Goal: Find specific page/section: Find specific page/section

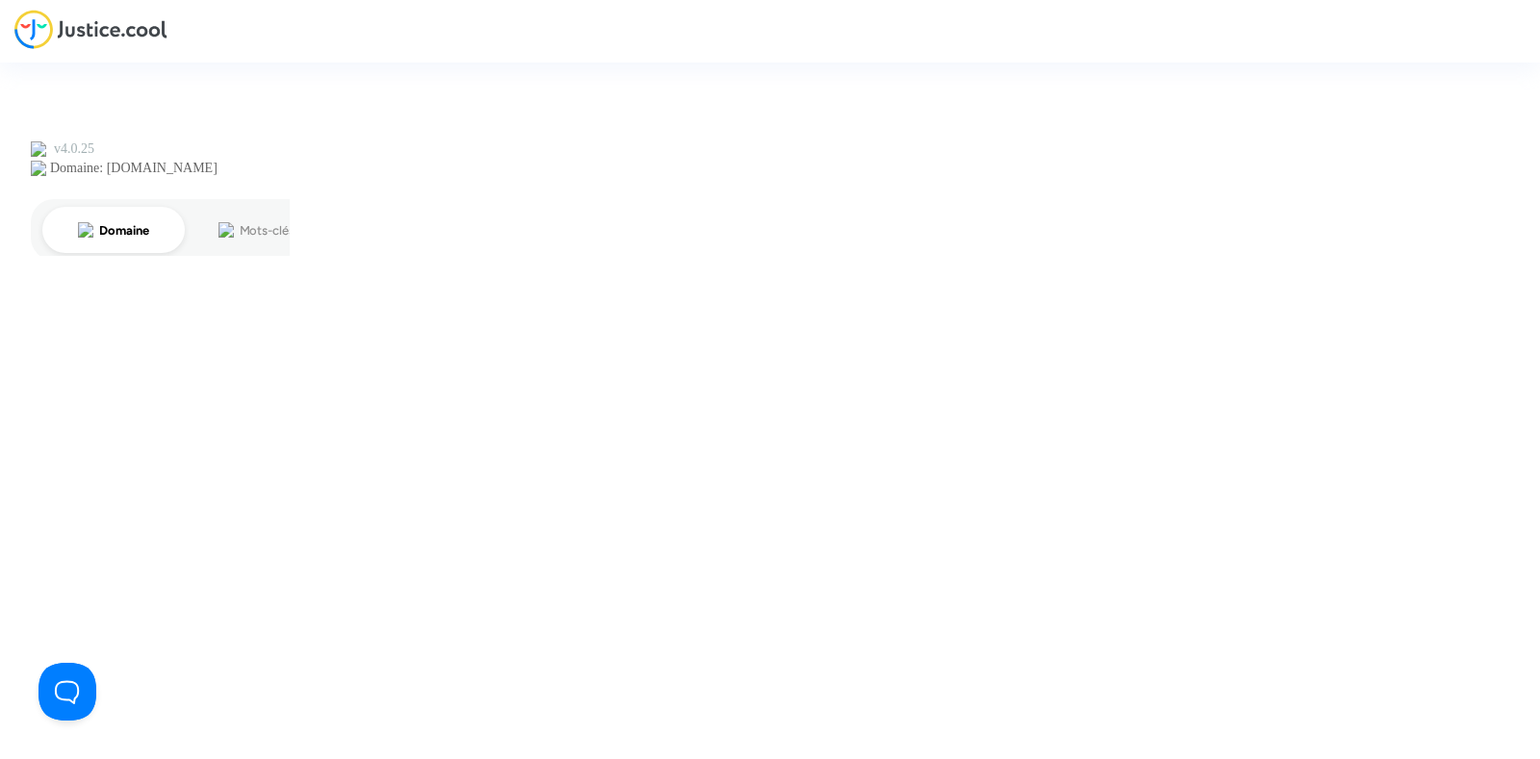
type input "joyce@pitcher-avocat.fr"
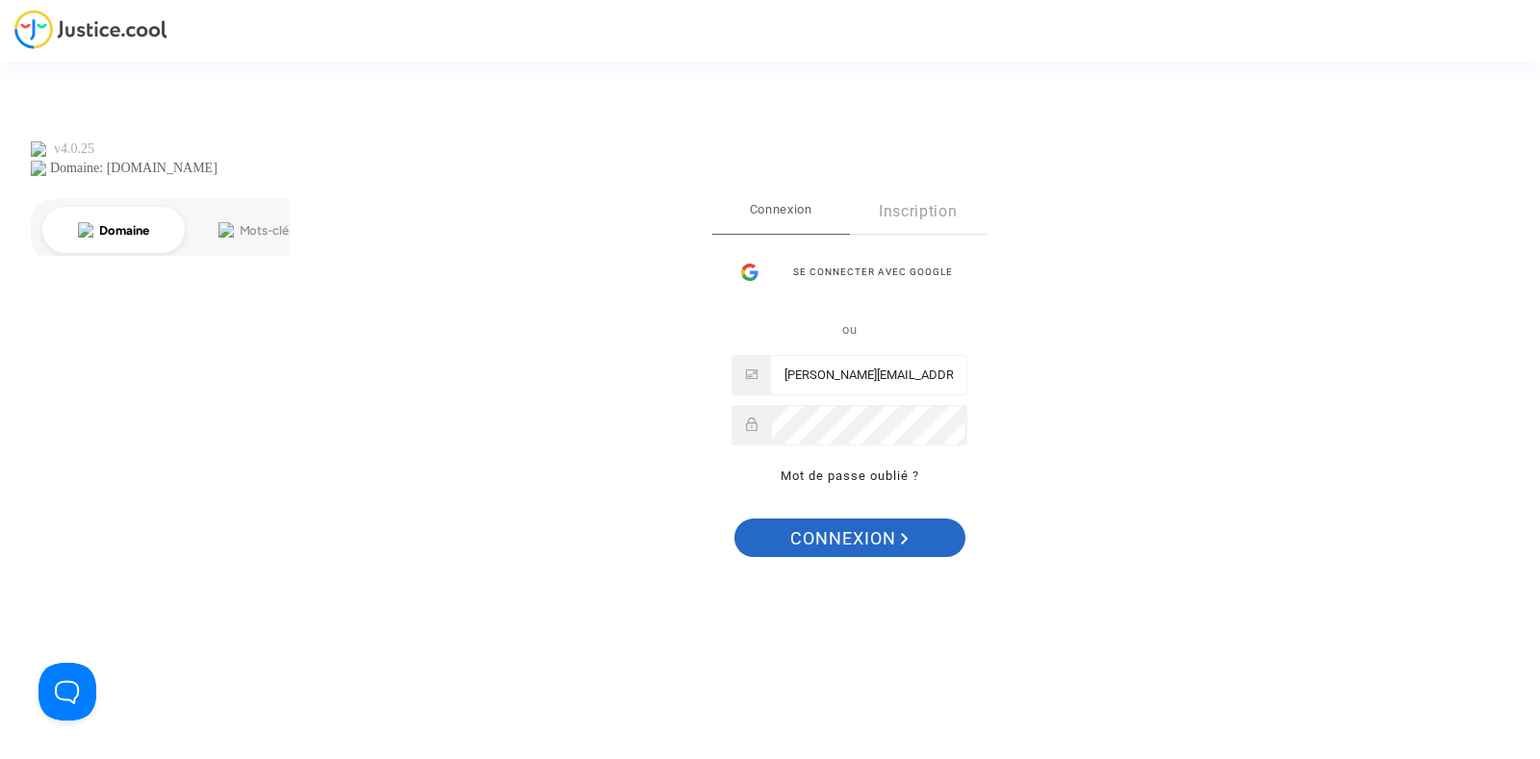
click at [828, 532] on span "Connexion" at bounding box center [849, 539] width 118 height 40
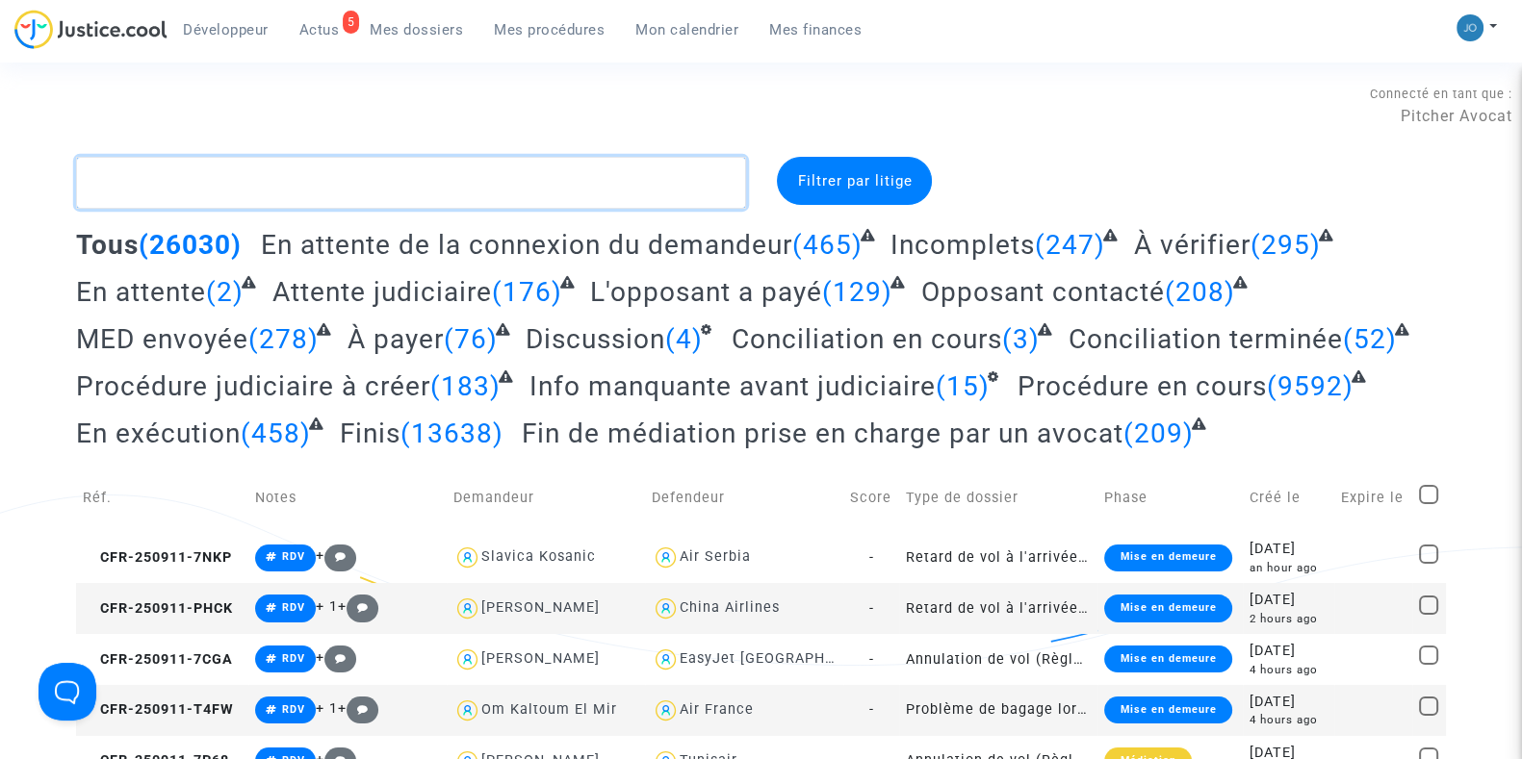
click at [515, 194] on textarea at bounding box center [411, 183] width 670 height 52
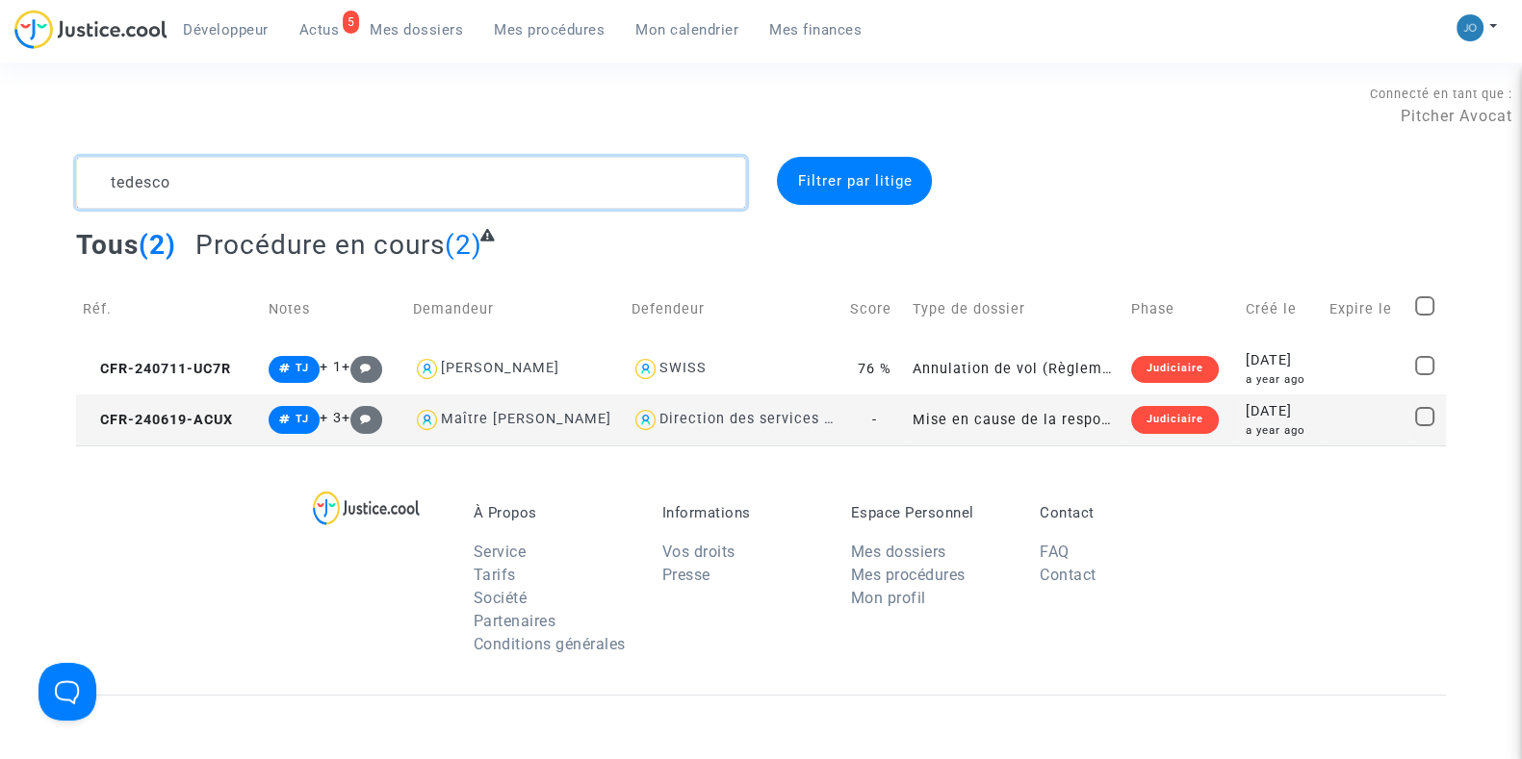
type textarea "tedesco"
click at [1272, 423] on div "a year ago" at bounding box center [1279, 431] width 69 height 16
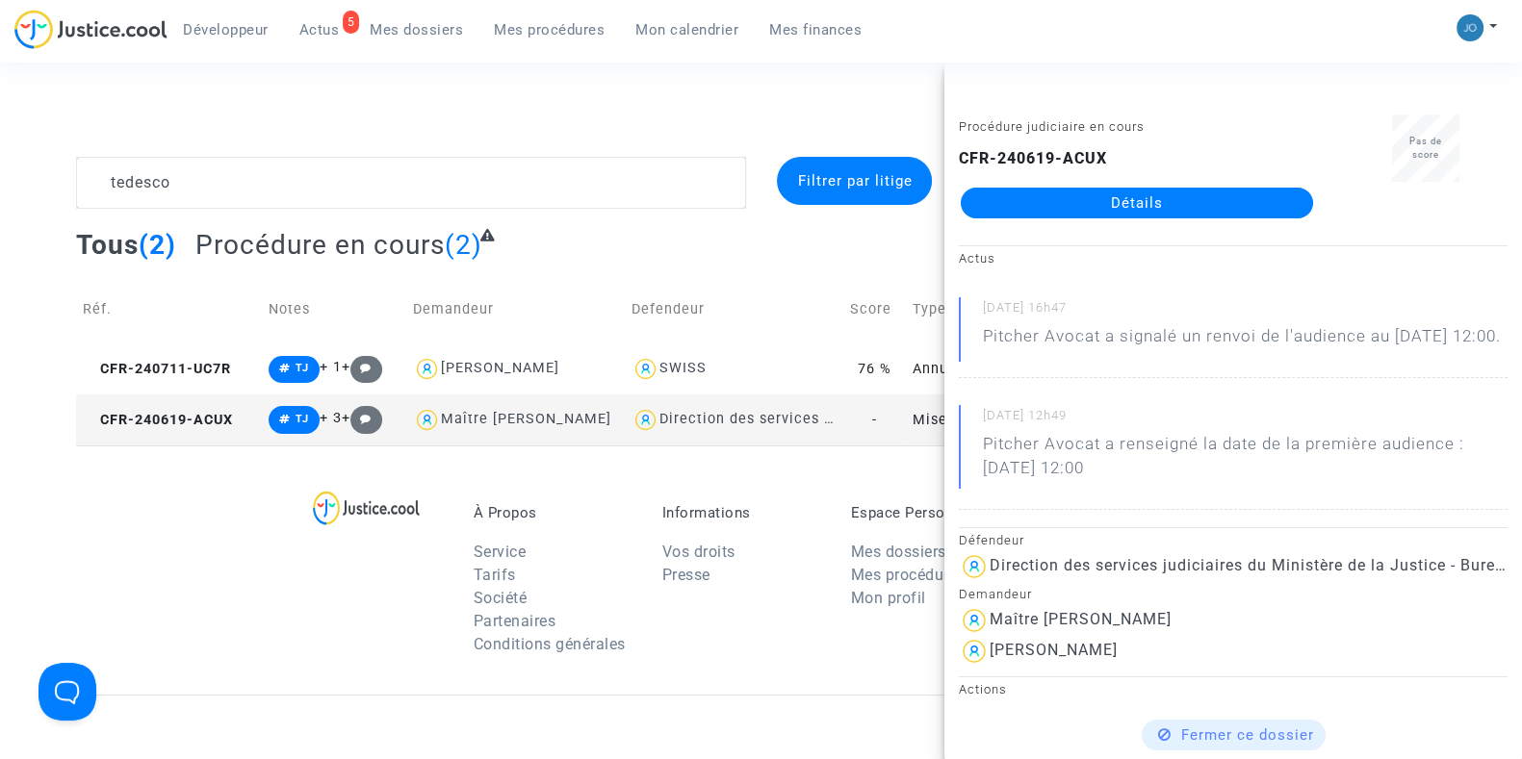
click at [1181, 204] on link "Détails" at bounding box center [1137, 203] width 352 height 31
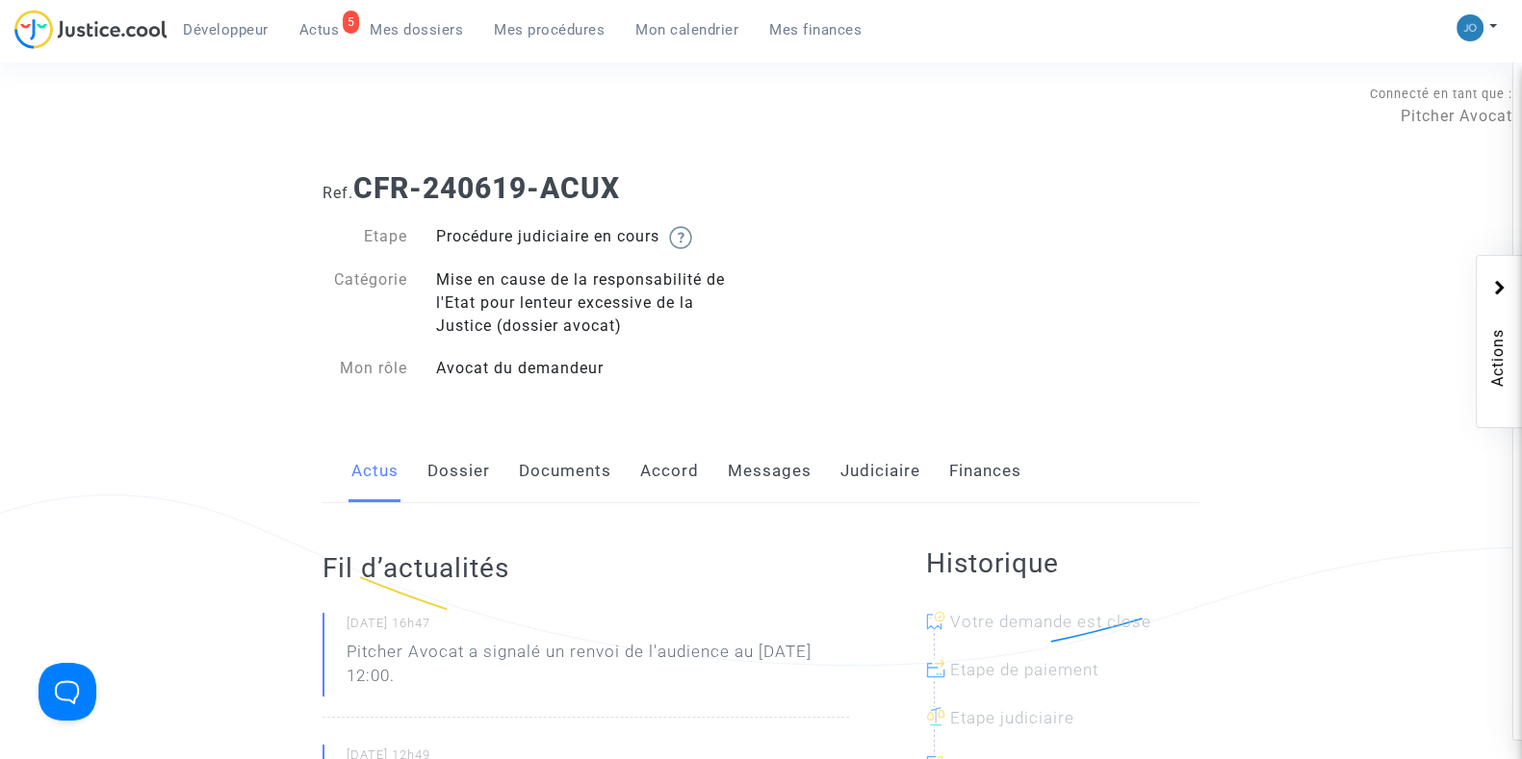
click at [877, 472] on link "Judiciaire" at bounding box center [880, 472] width 80 height 64
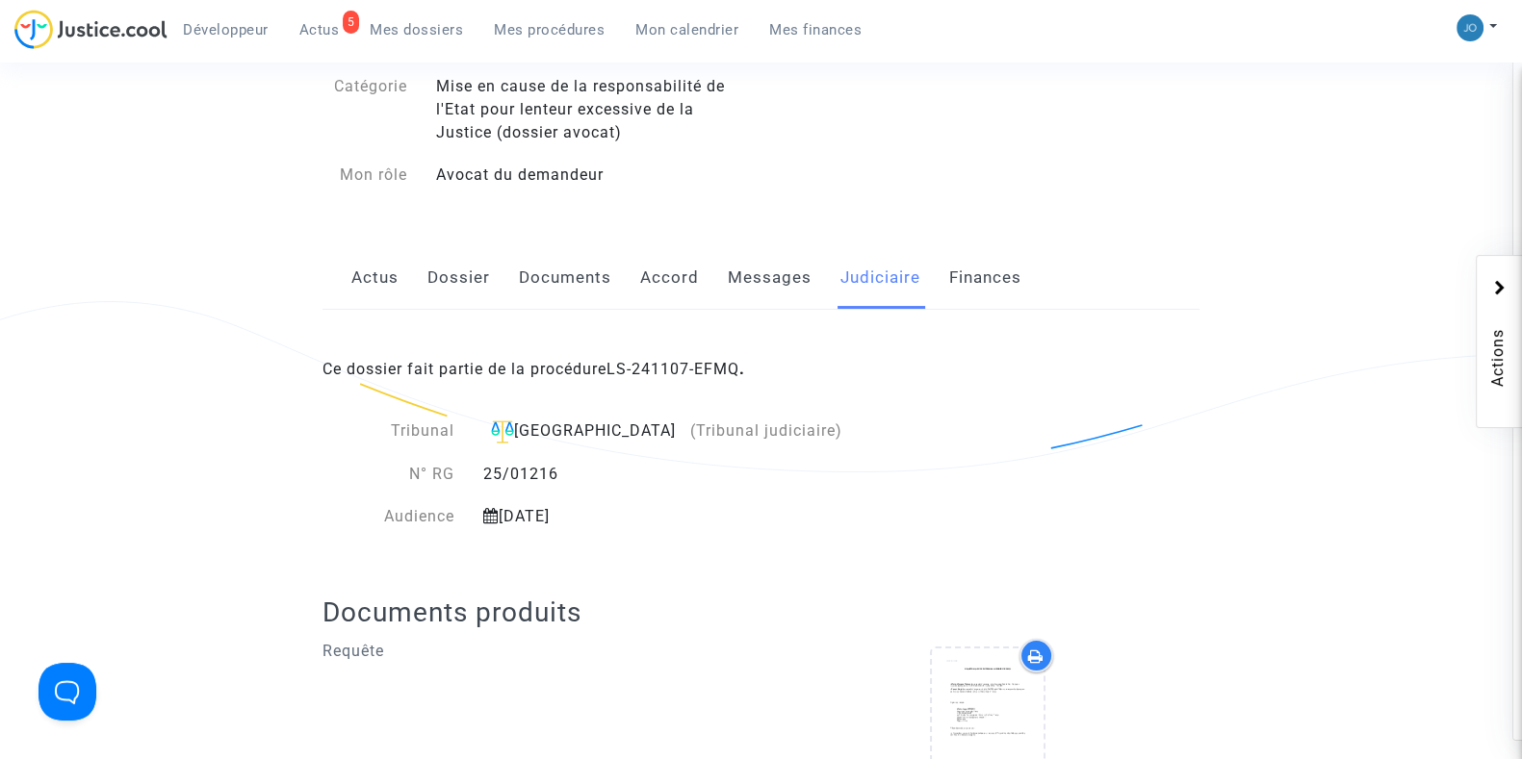
scroll to position [172, 0]
